Goal: Task Accomplishment & Management: Complete application form

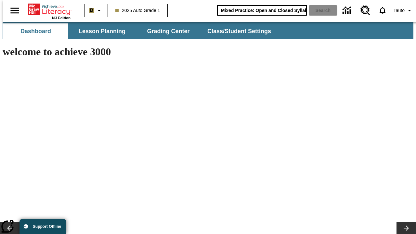
type input "Mixed Practice: Open and Closed Syllables"
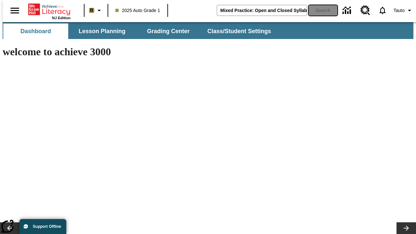
click at [319, 10] on button "Search" at bounding box center [323, 10] width 29 height 10
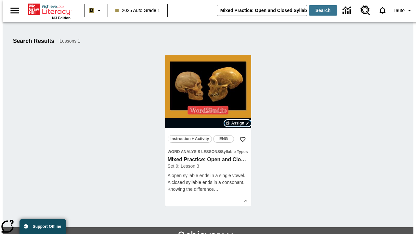
click at [238, 123] on span "Assign" at bounding box center [237, 123] width 13 height 6
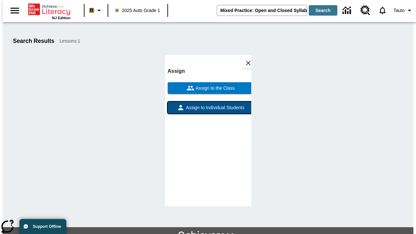
click at [208, 104] on span "Assign to Individual Students" at bounding box center [215, 107] width 60 height 7
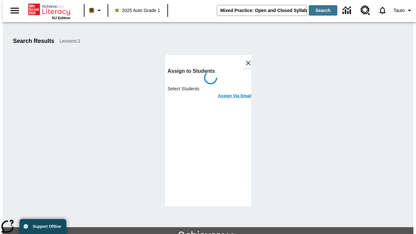
scroll to position [35, 0]
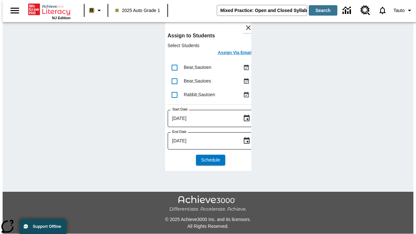
click at [174, 67] on input "lesson details" at bounding box center [175, 68] width 14 height 14
checkbox input "true"
click at [174, 81] on input "lesson details" at bounding box center [175, 81] width 14 height 14
checkbox input "true"
click at [174, 95] on input "lesson details" at bounding box center [175, 95] width 14 height 14
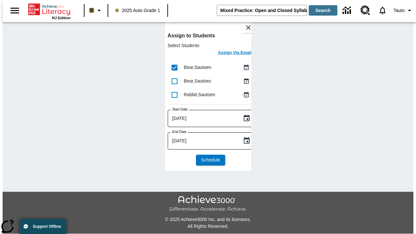
checkbox input "true"
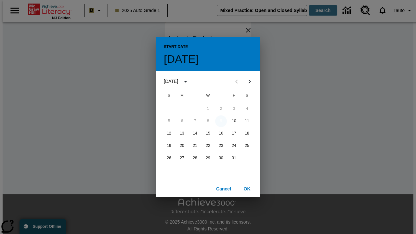
click at [221, 121] on button "9" at bounding box center [221, 121] width 12 height 12
click at [247, 188] on button "OK" at bounding box center [247, 189] width 21 height 12
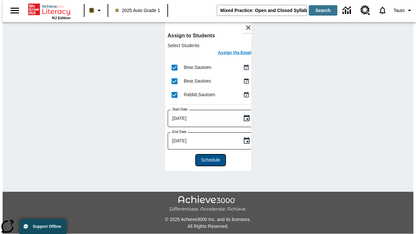
click at [208, 160] on span "Schedule" at bounding box center [210, 160] width 19 height 7
click at [238, 91] on span "Assign" at bounding box center [237, 88] width 13 height 6
